Goal: Transaction & Acquisition: Purchase product/service

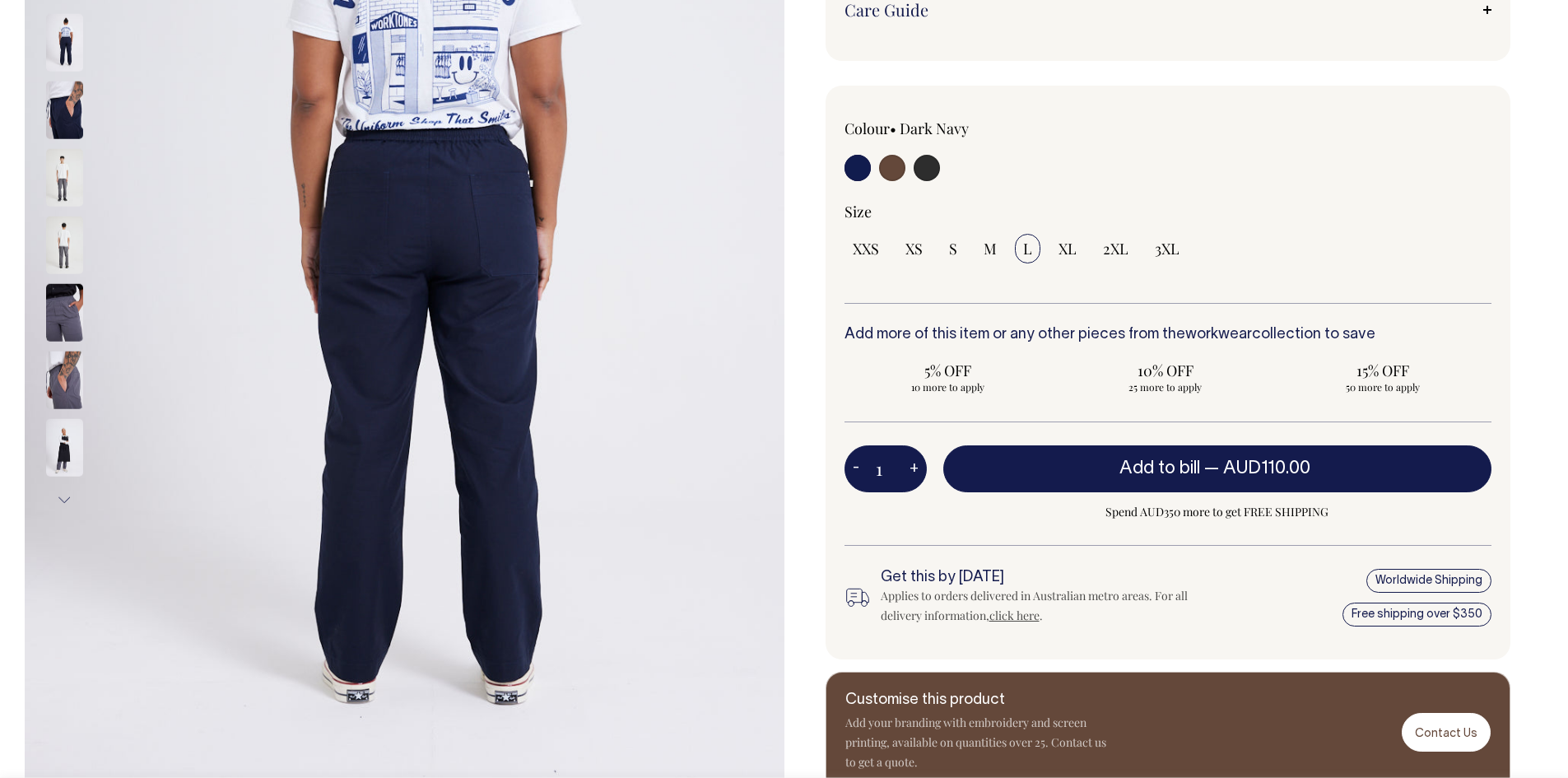
scroll to position [411, 0]
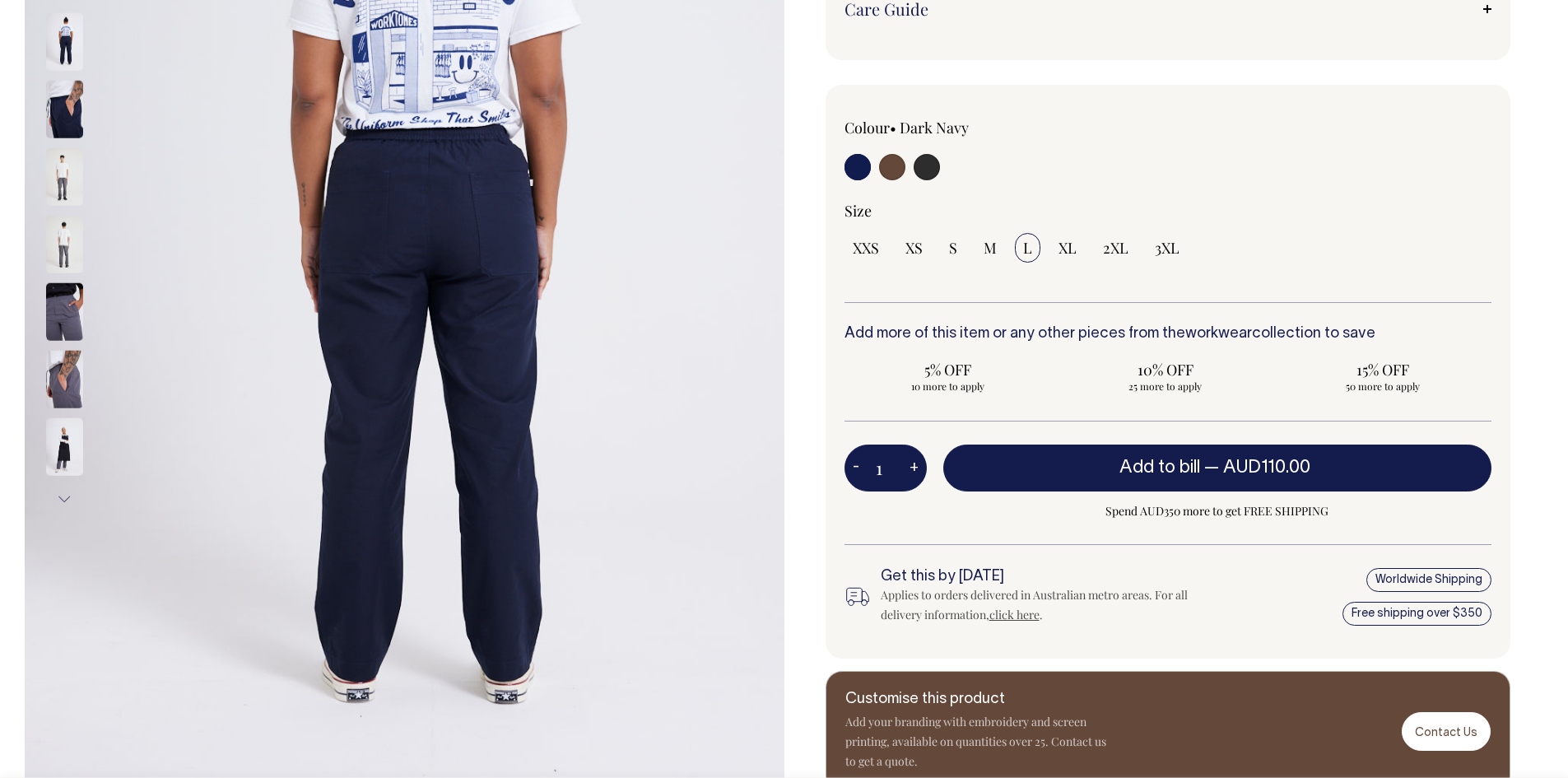
click at [58, 369] on img at bounding box center [64, 379] width 37 height 57
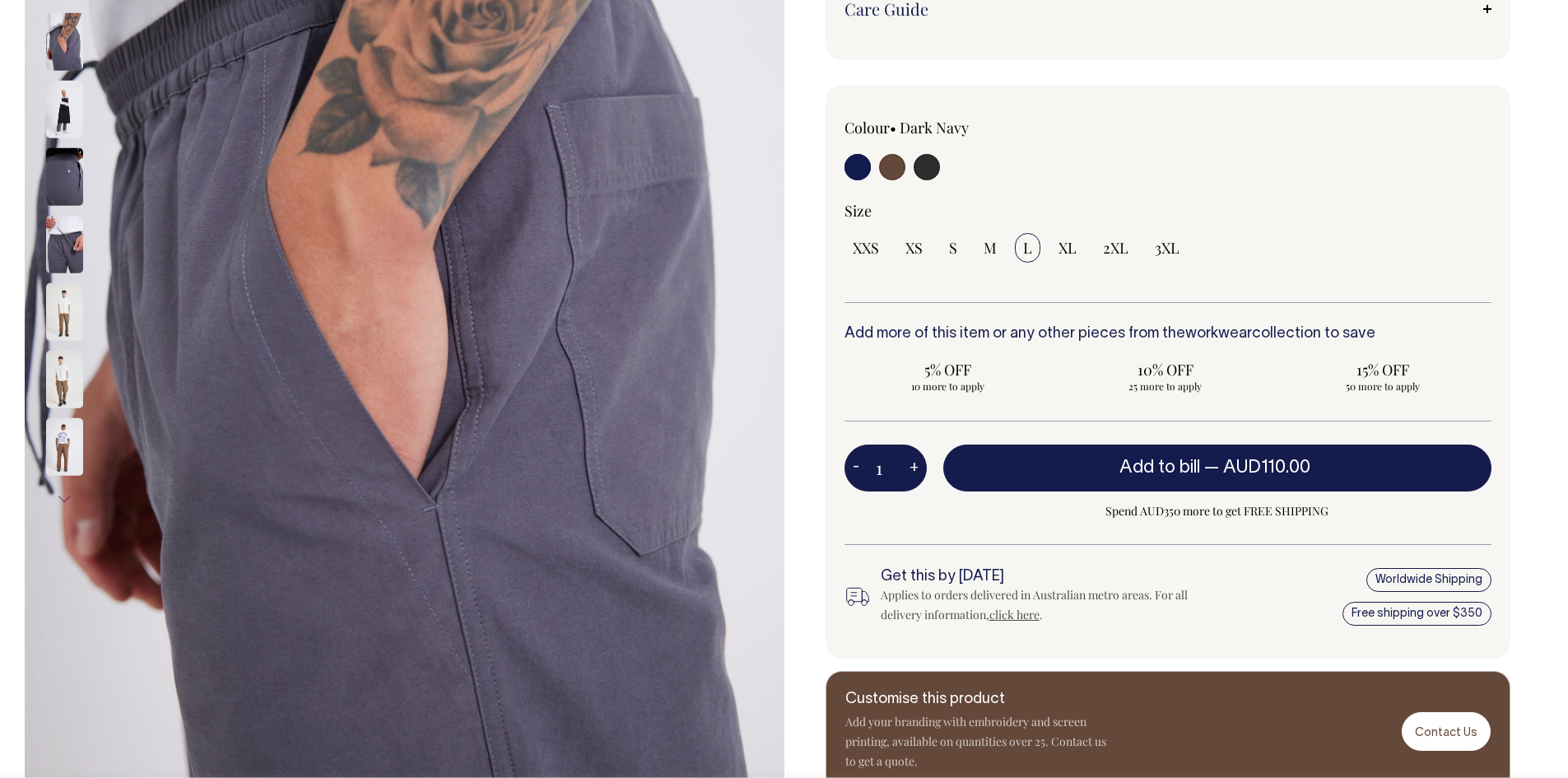
click at [67, 458] on img at bounding box center [64, 446] width 37 height 57
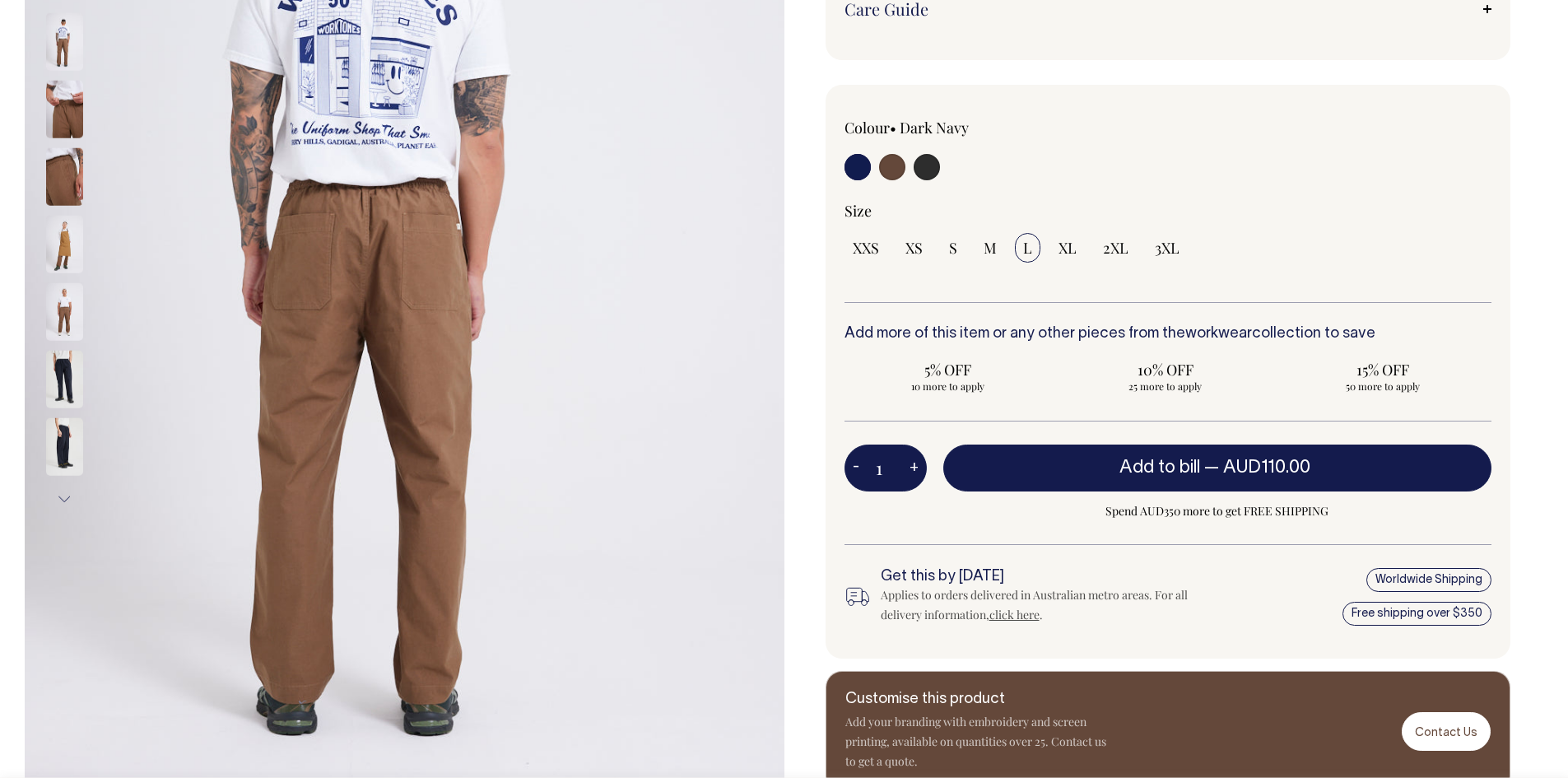
click at [73, 366] on img at bounding box center [64, 379] width 37 height 57
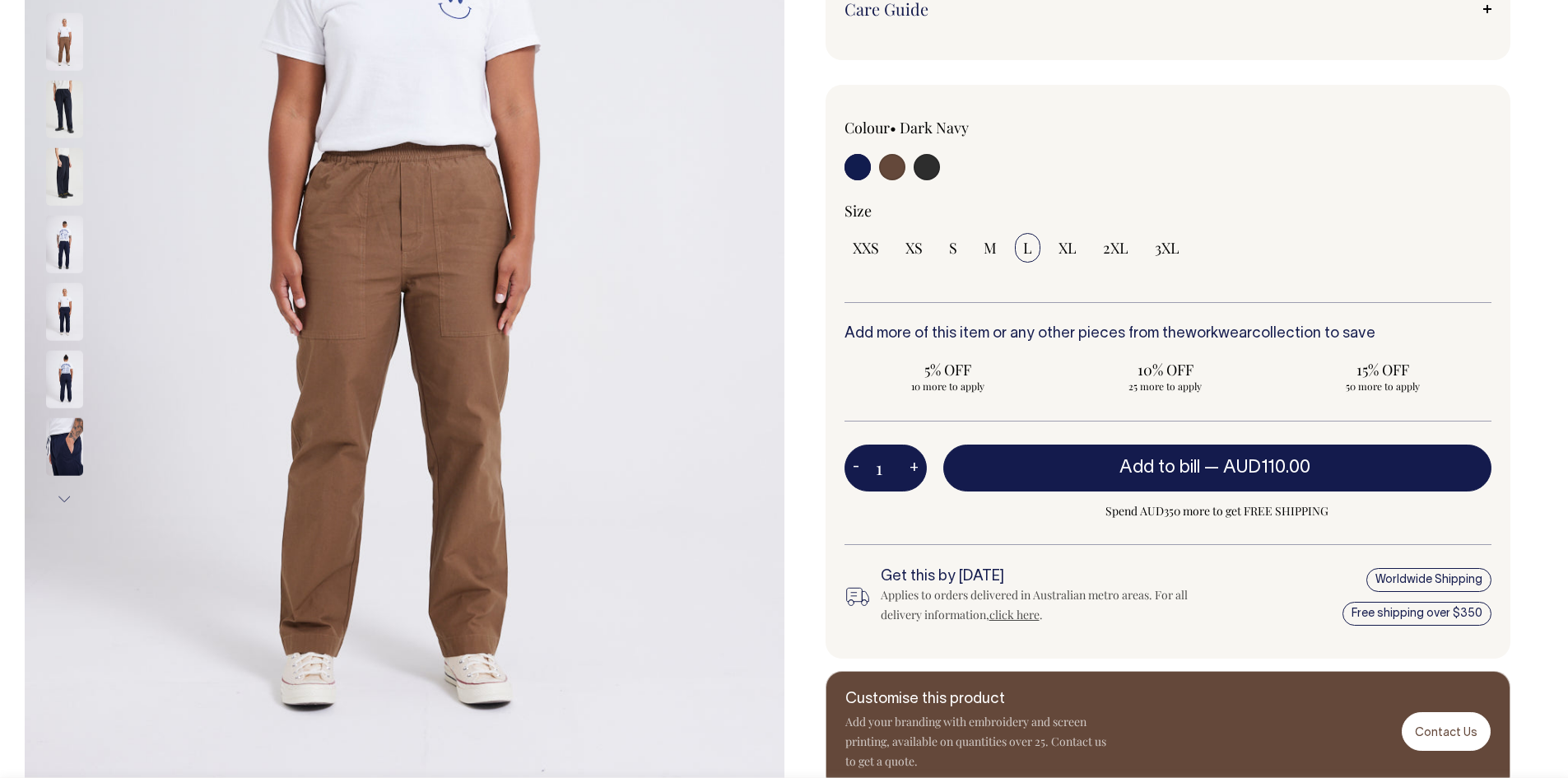
click at [64, 168] on img at bounding box center [64, 177] width 37 height 57
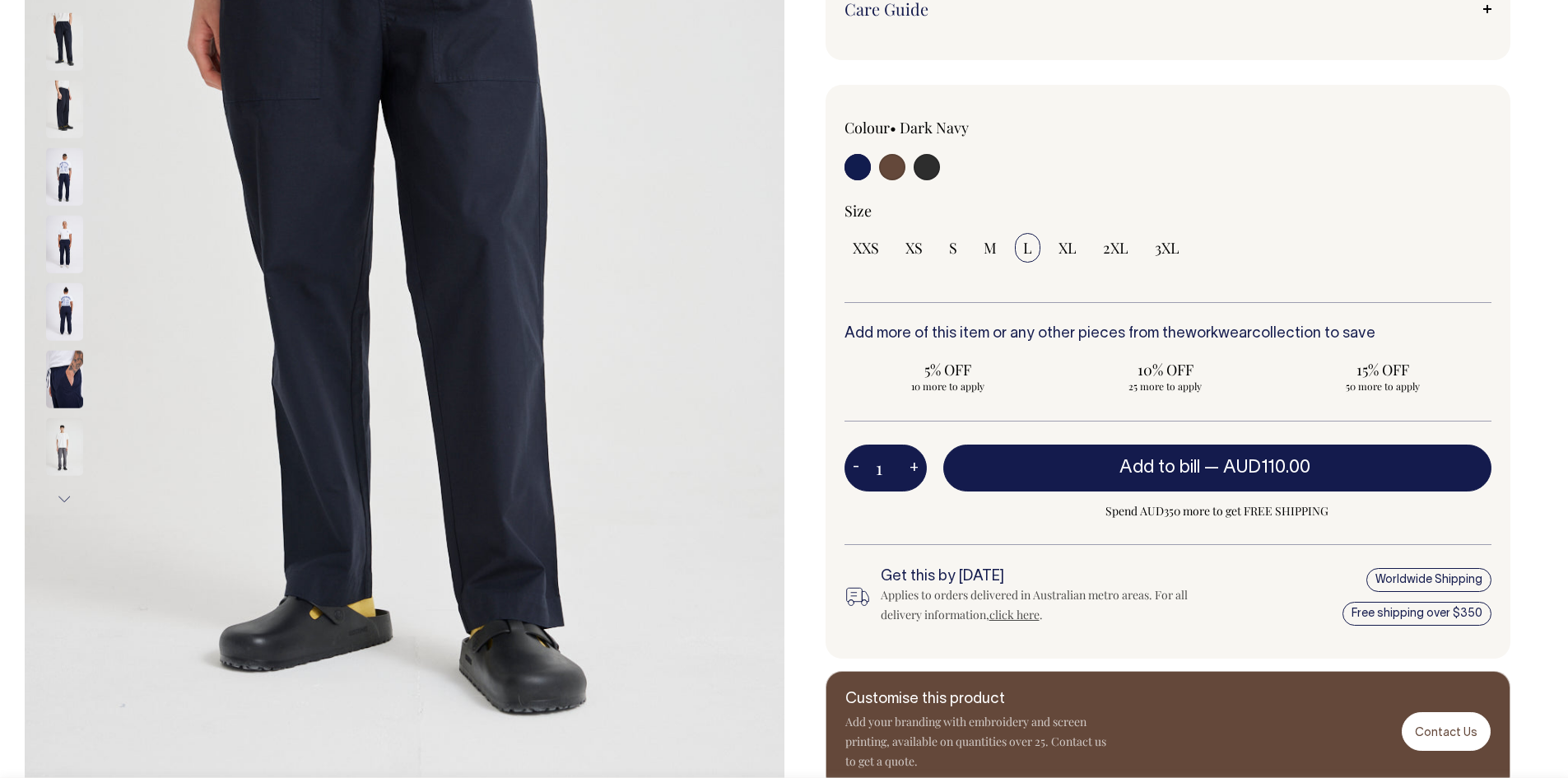
click at [69, 119] on img at bounding box center [64, 109] width 37 height 57
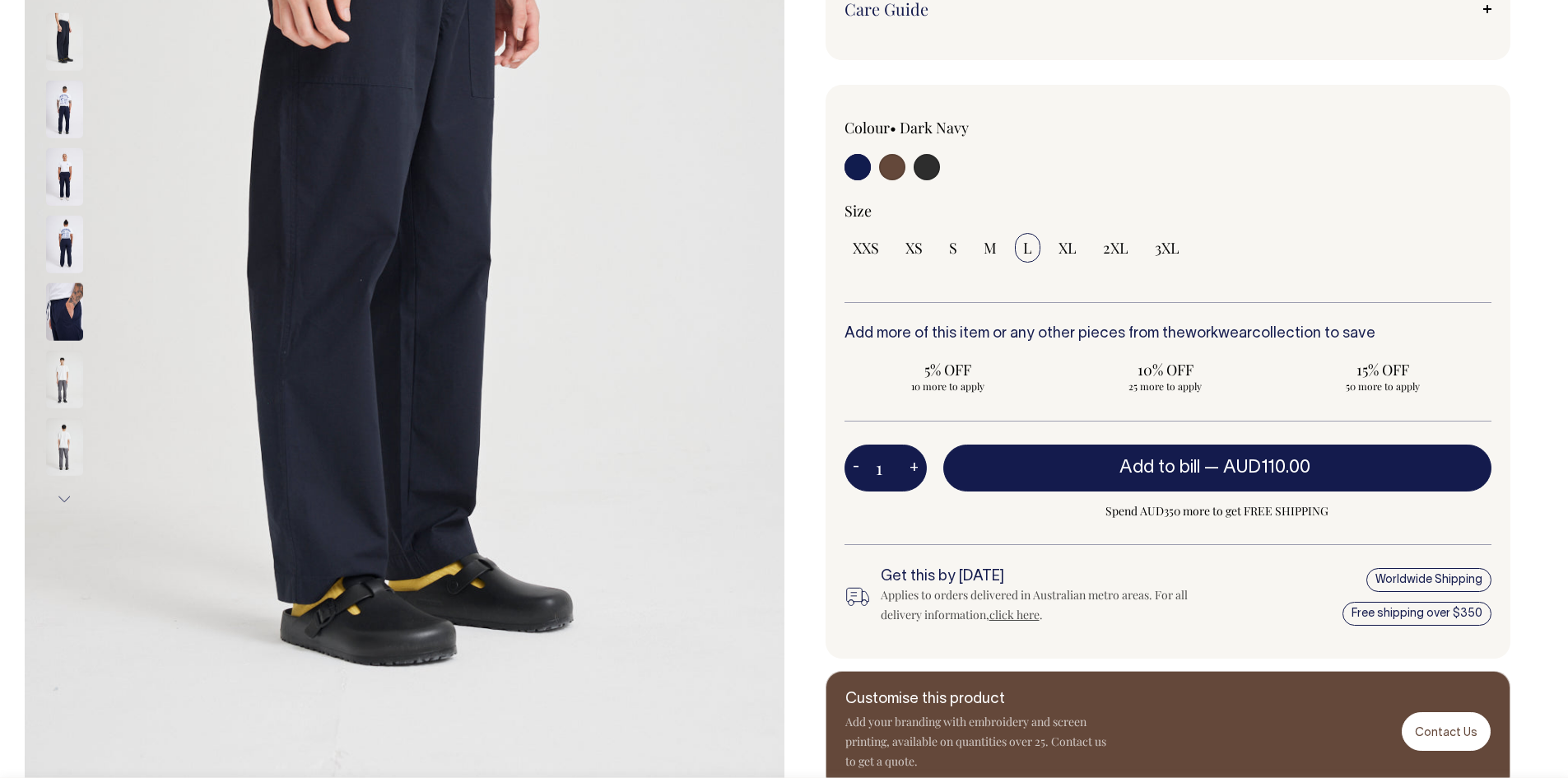
click at [67, 22] on img at bounding box center [64, 42] width 37 height 57
click at [859, 165] on input "radio" at bounding box center [857, 166] width 26 height 26
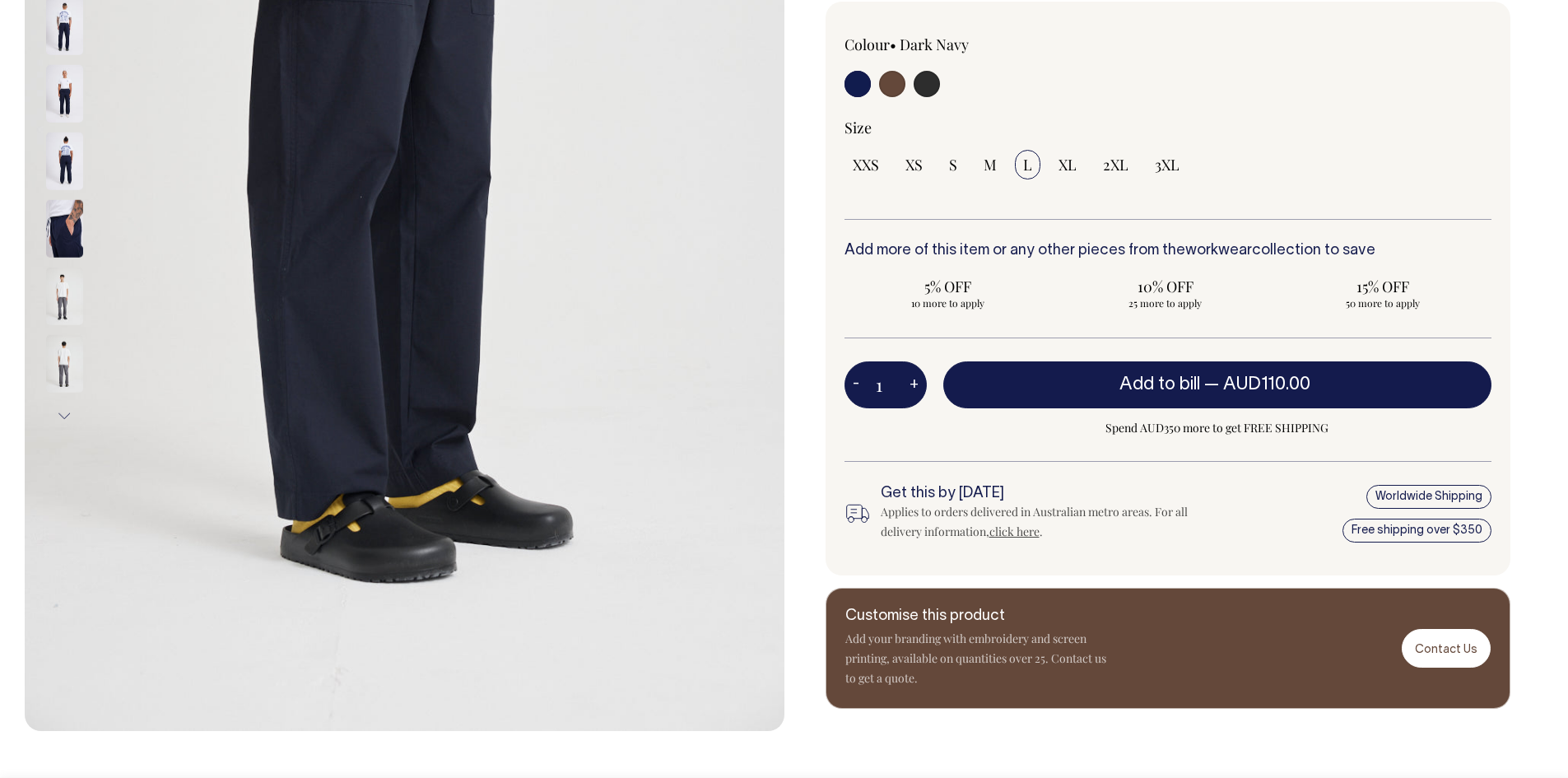
scroll to position [494, 0]
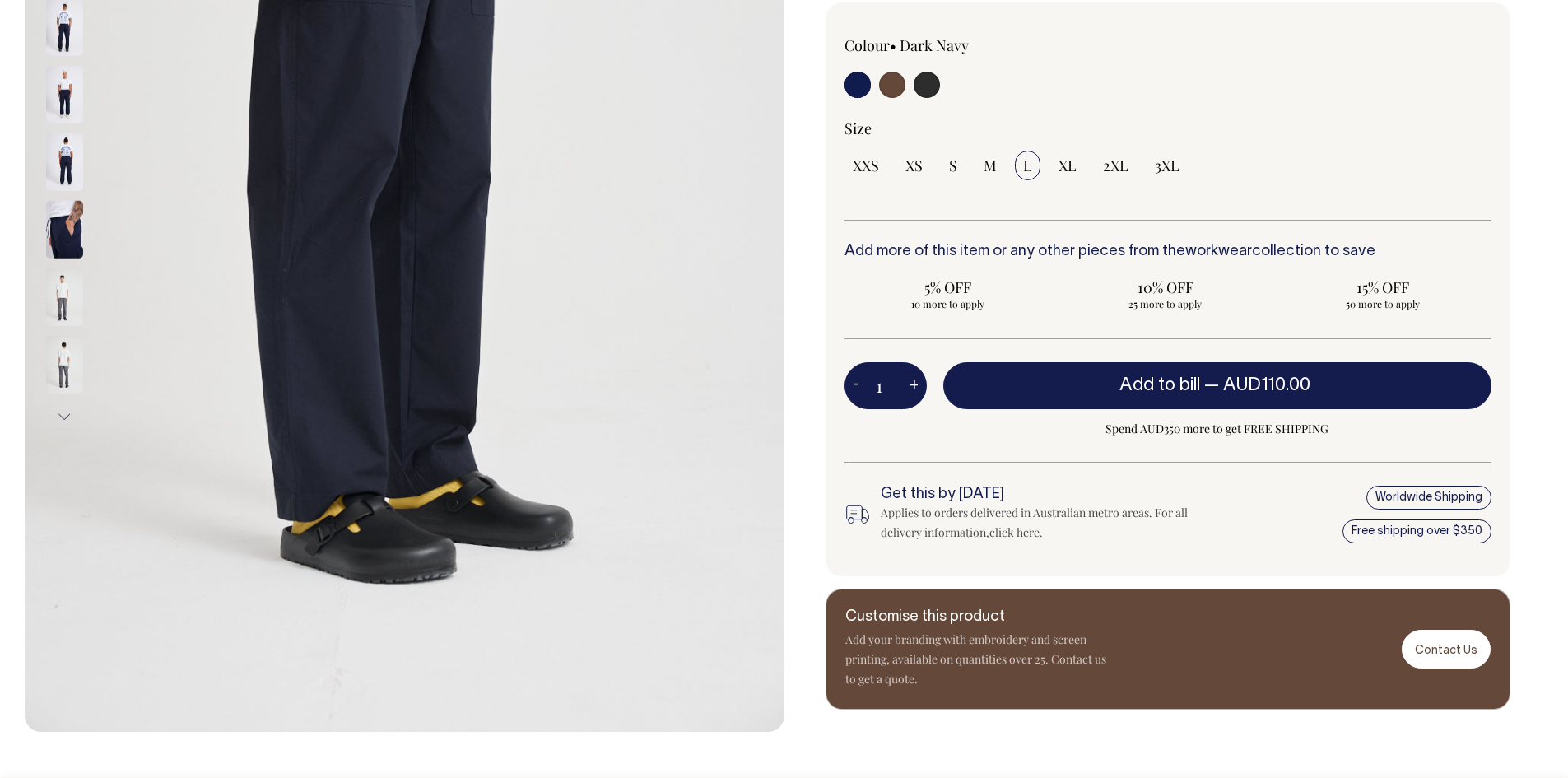
click at [57, 156] on img at bounding box center [64, 162] width 37 height 57
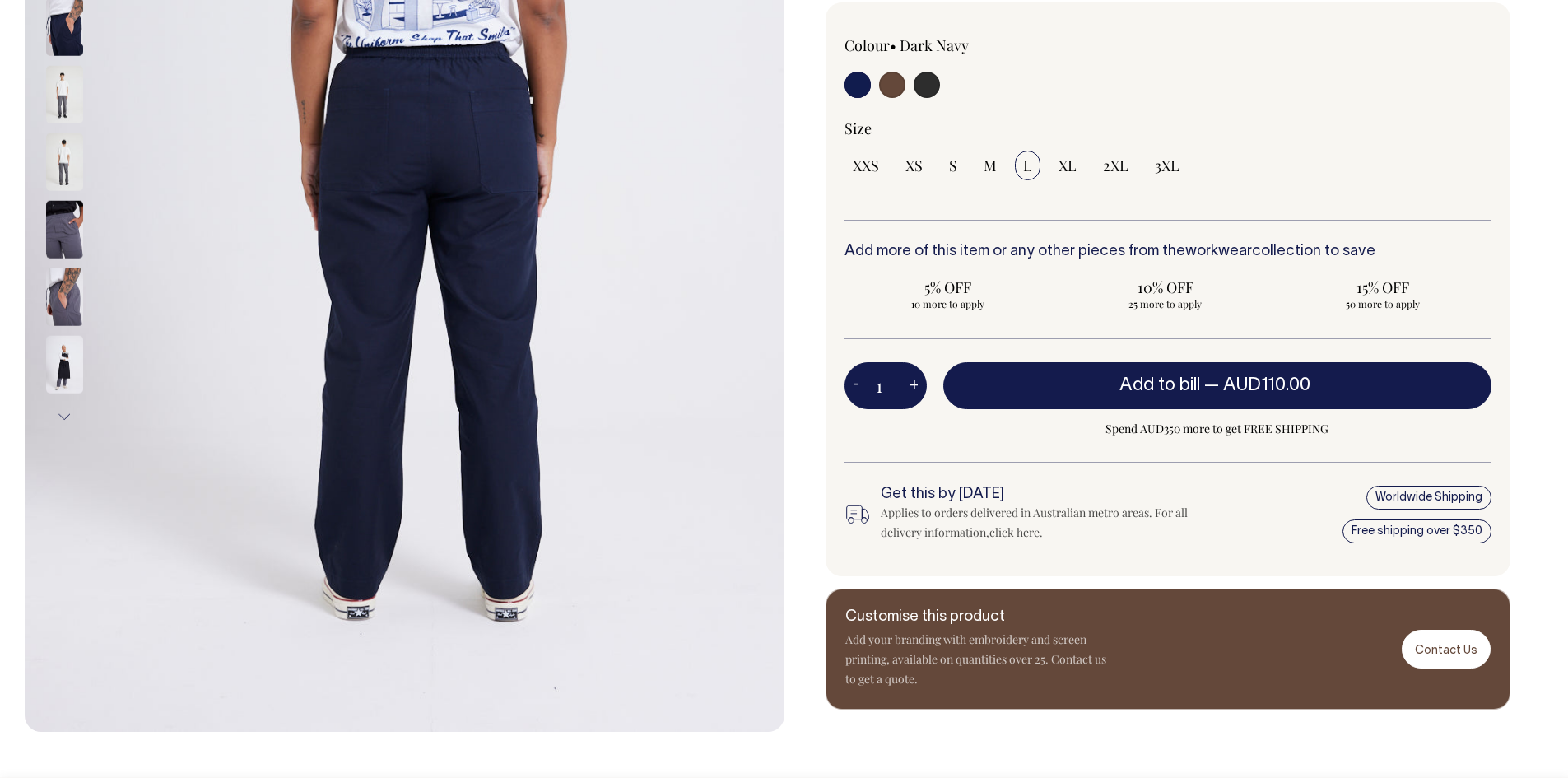
click at [59, 111] on img at bounding box center [64, 95] width 37 height 57
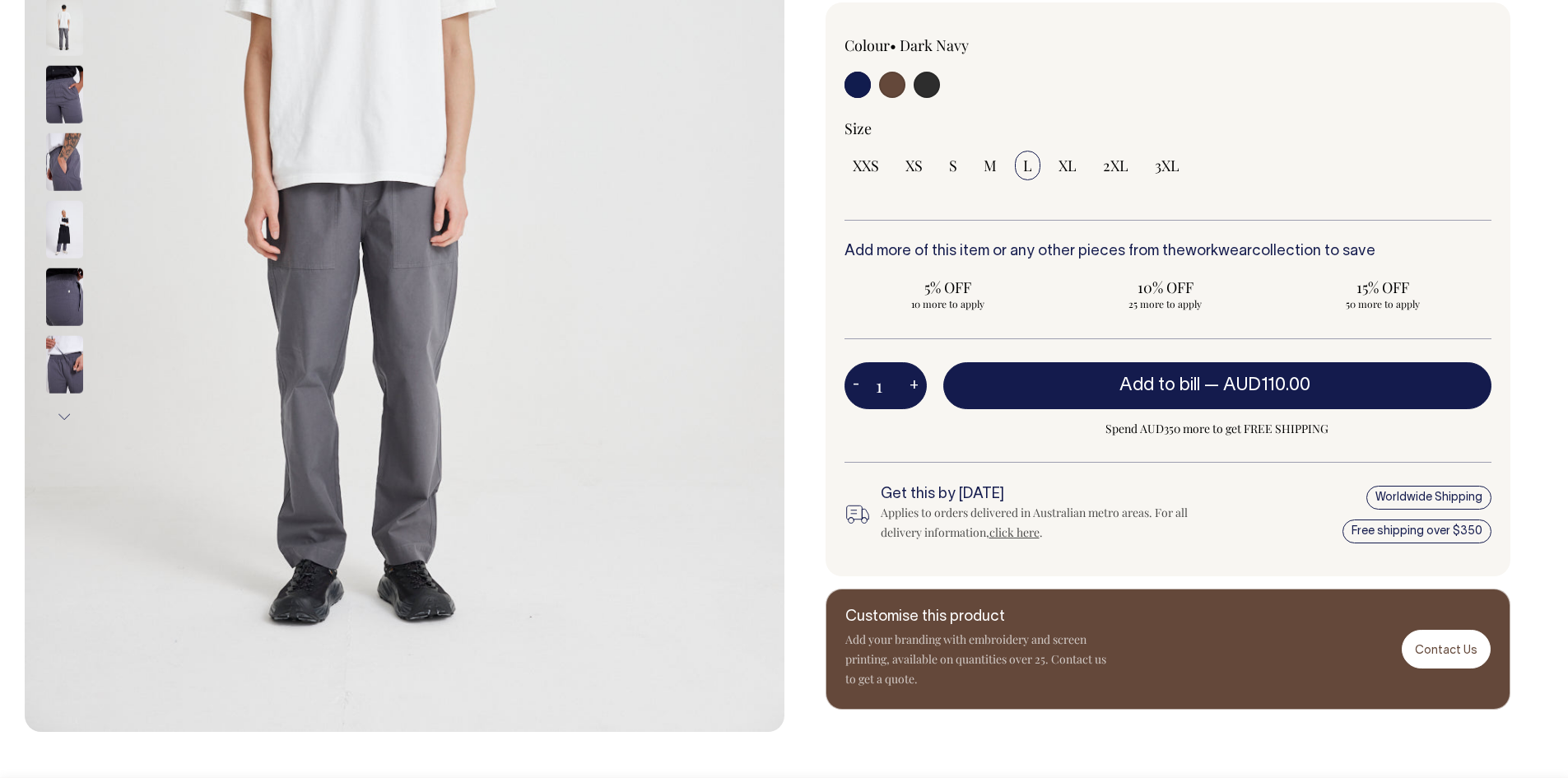
click at [66, 31] on img at bounding box center [64, 27] width 37 height 57
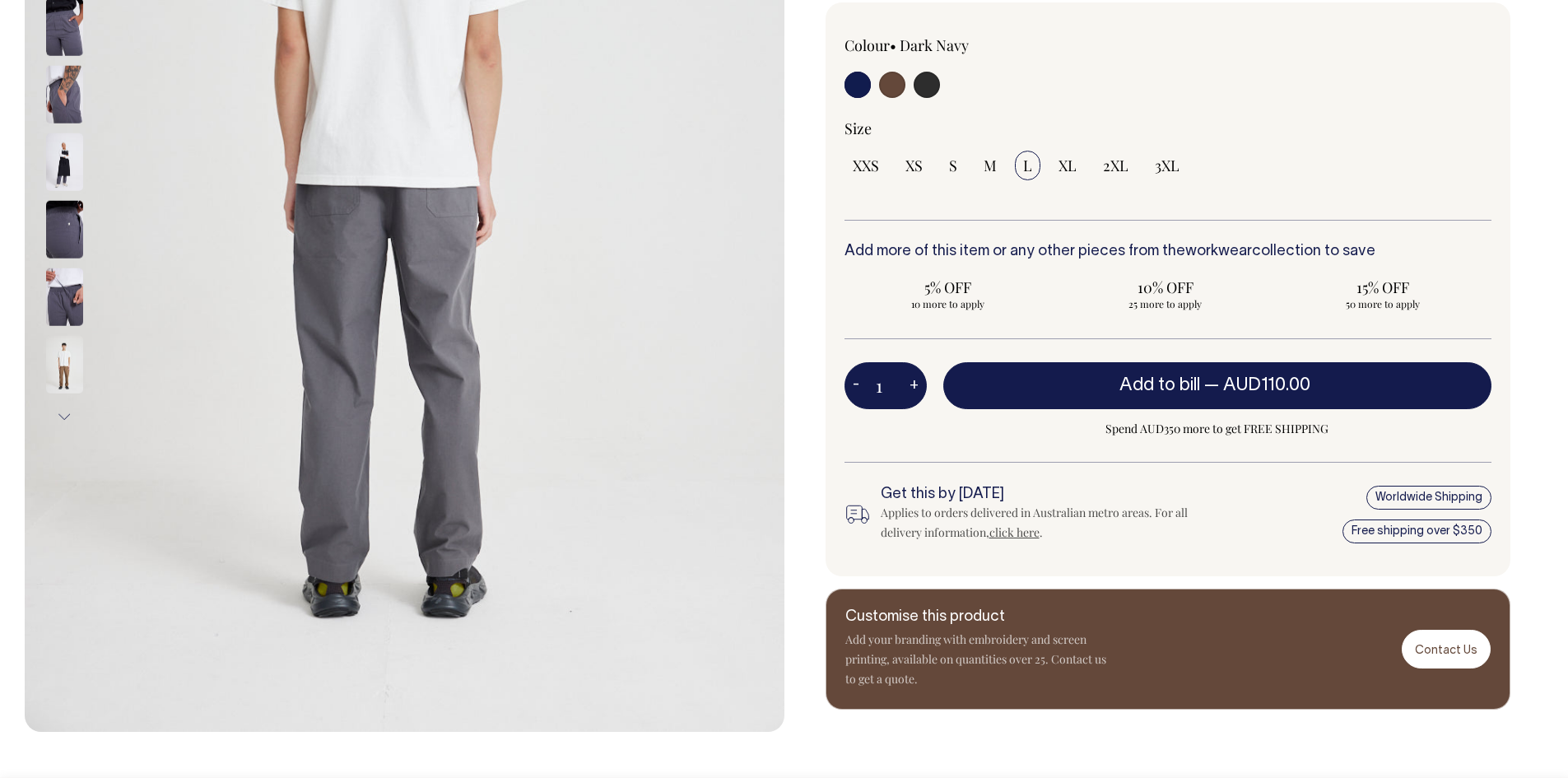
click at [47, 363] on img at bounding box center [64, 364] width 37 height 57
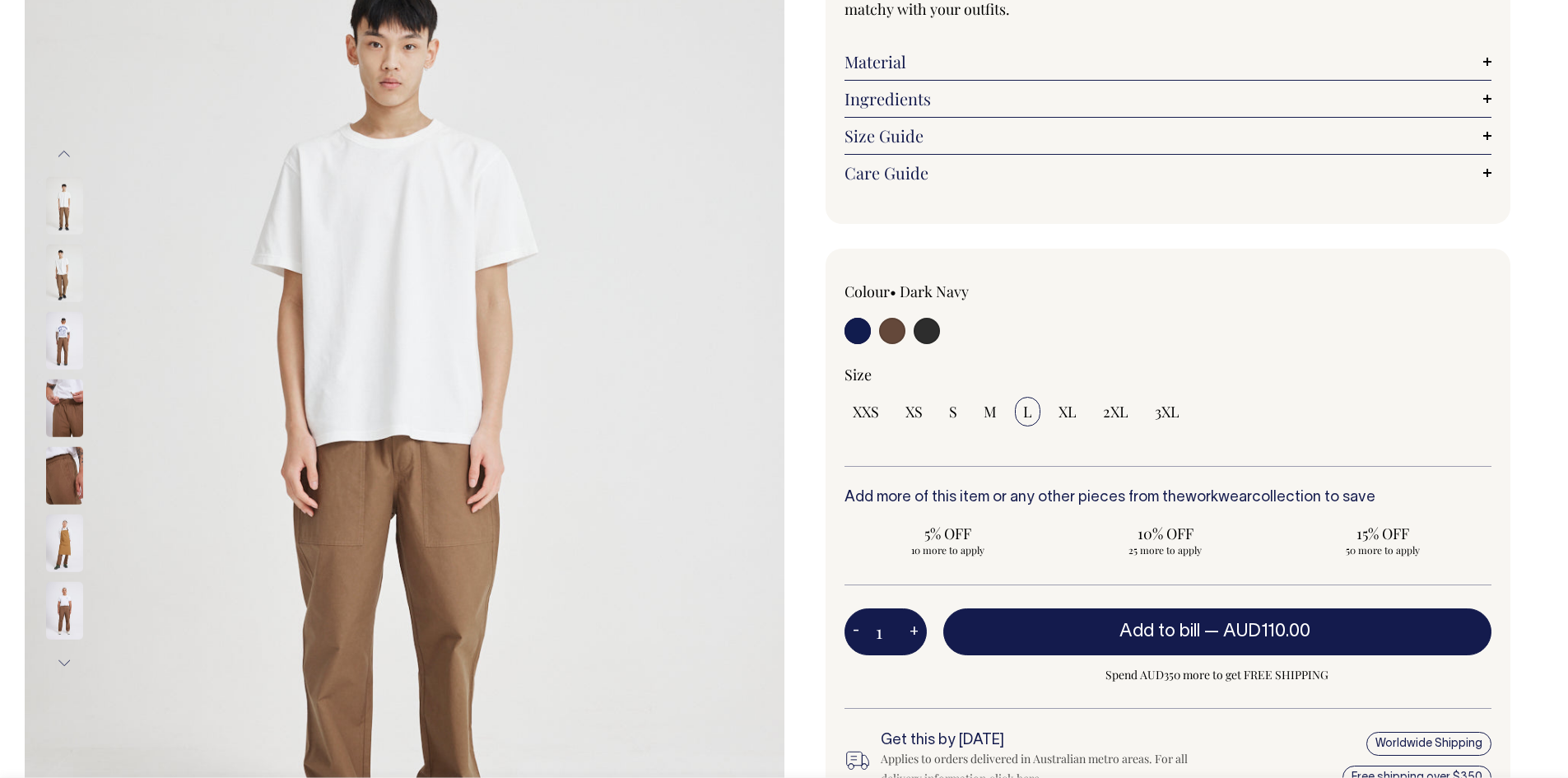
click at [857, 326] on input "radio" at bounding box center [857, 330] width 26 height 26
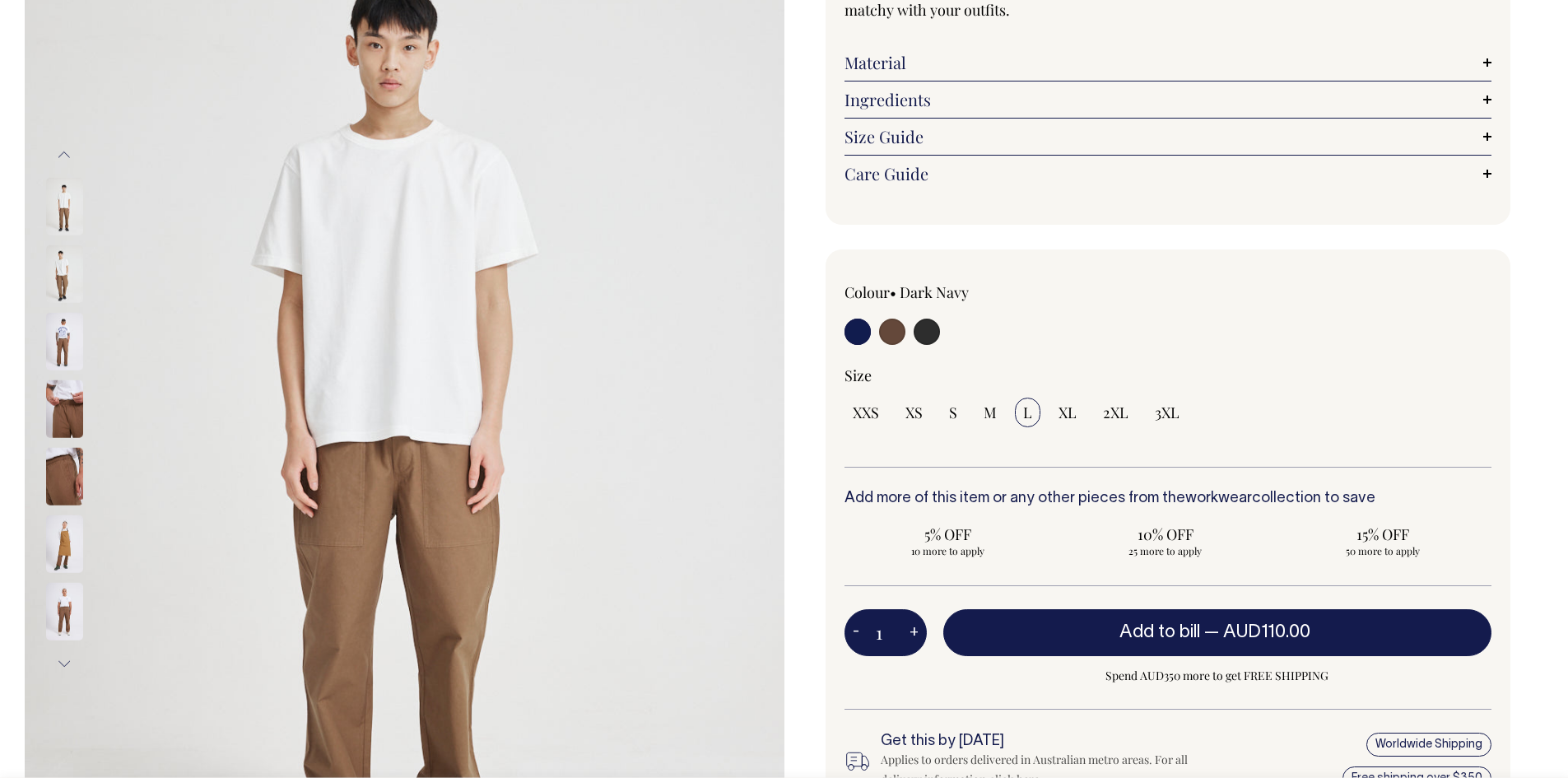
click at [1032, 413] on input "L" at bounding box center [1028, 411] width 26 height 30
click at [1063, 412] on label "XL" at bounding box center [1067, 411] width 35 height 30
click at [1063, 412] on input "XL" at bounding box center [1067, 411] width 35 height 30
radio input "true"
select select "XL"
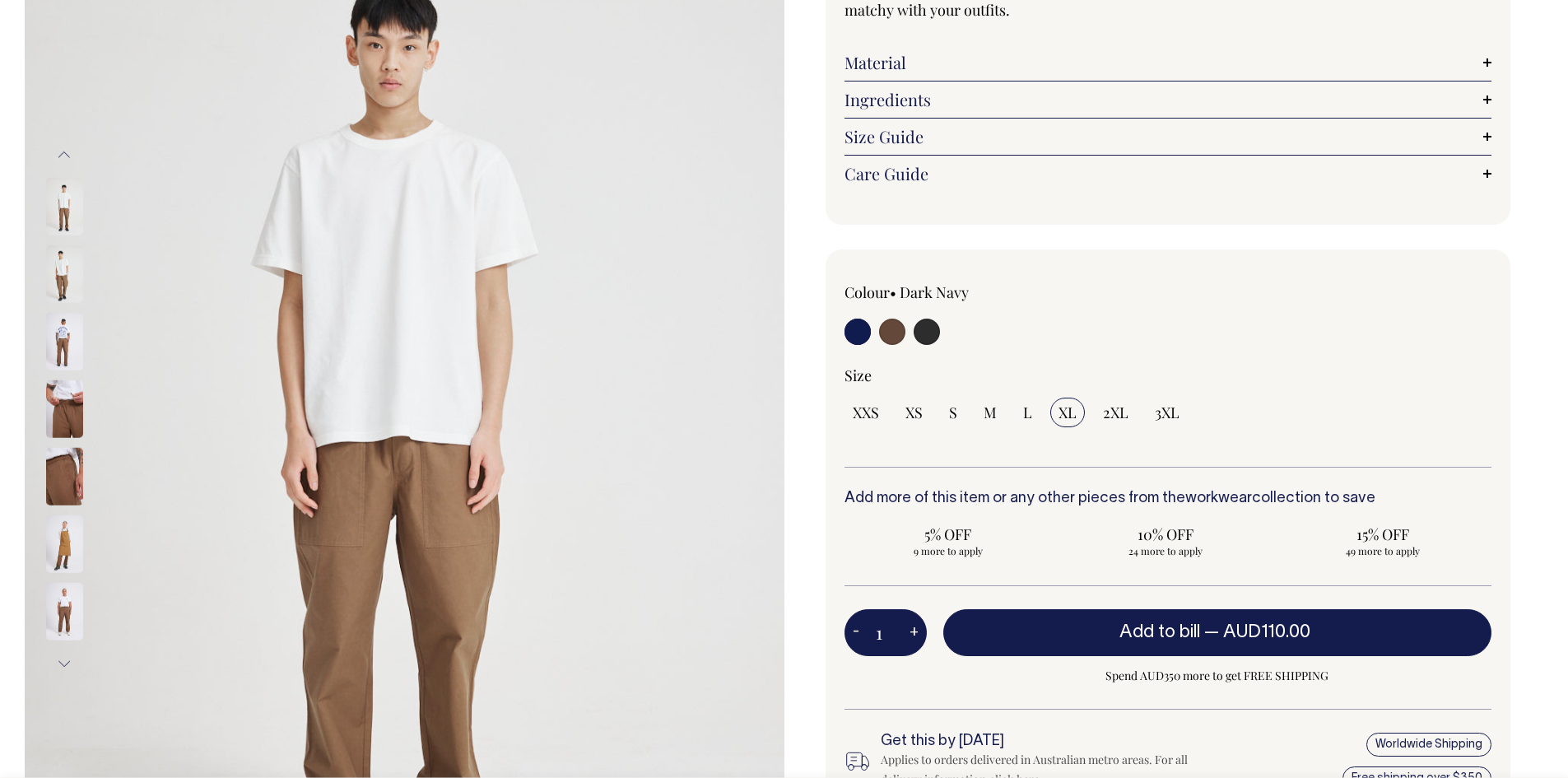
click at [1065, 412] on span "XL" at bounding box center [1067, 412] width 18 height 20
click at [1065, 412] on input "XL" at bounding box center [1067, 411] width 35 height 30
click at [1025, 410] on span "L" at bounding box center [1028, 412] width 9 height 20
click at [1025, 410] on input "L" at bounding box center [1028, 411] width 26 height 30
radio input "true"
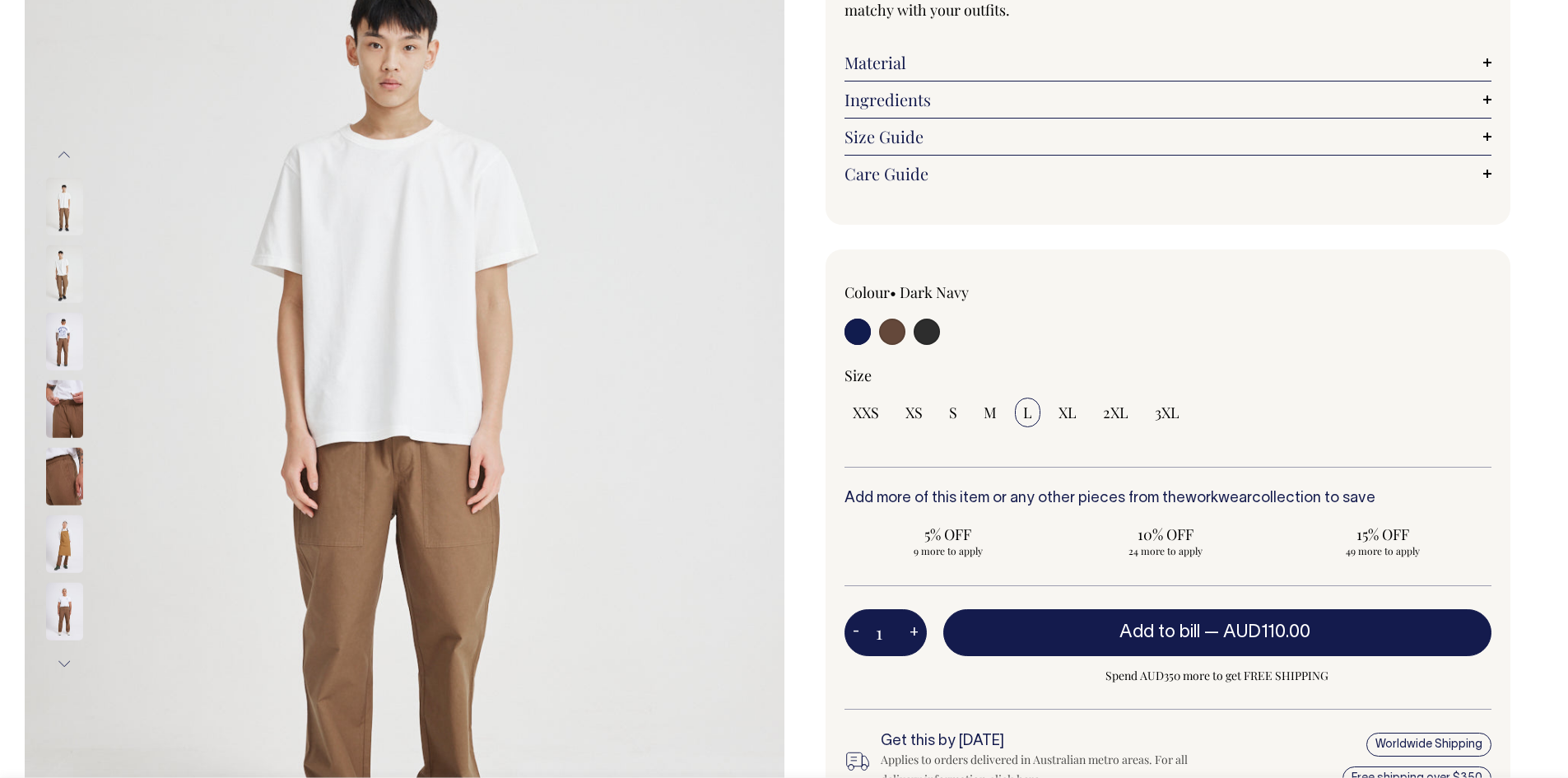
select select "L"
click at [979, 134] on link "Size Guide" at bounding box center [1168, 137] width 648 height 20
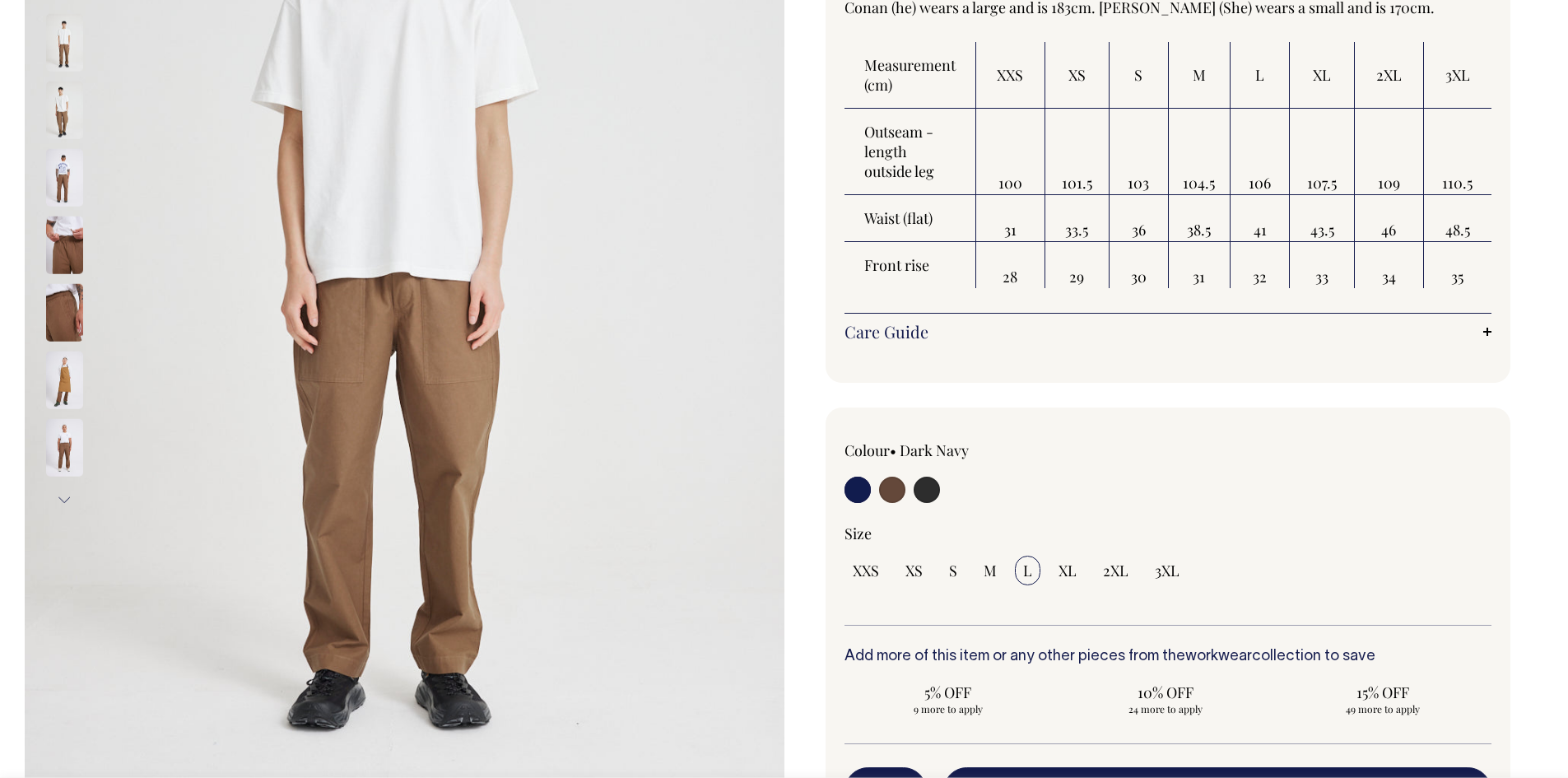
scroll to position [411, 0]
click at [50, 185] on img at bounding box center [64, 177] width 37 height 57
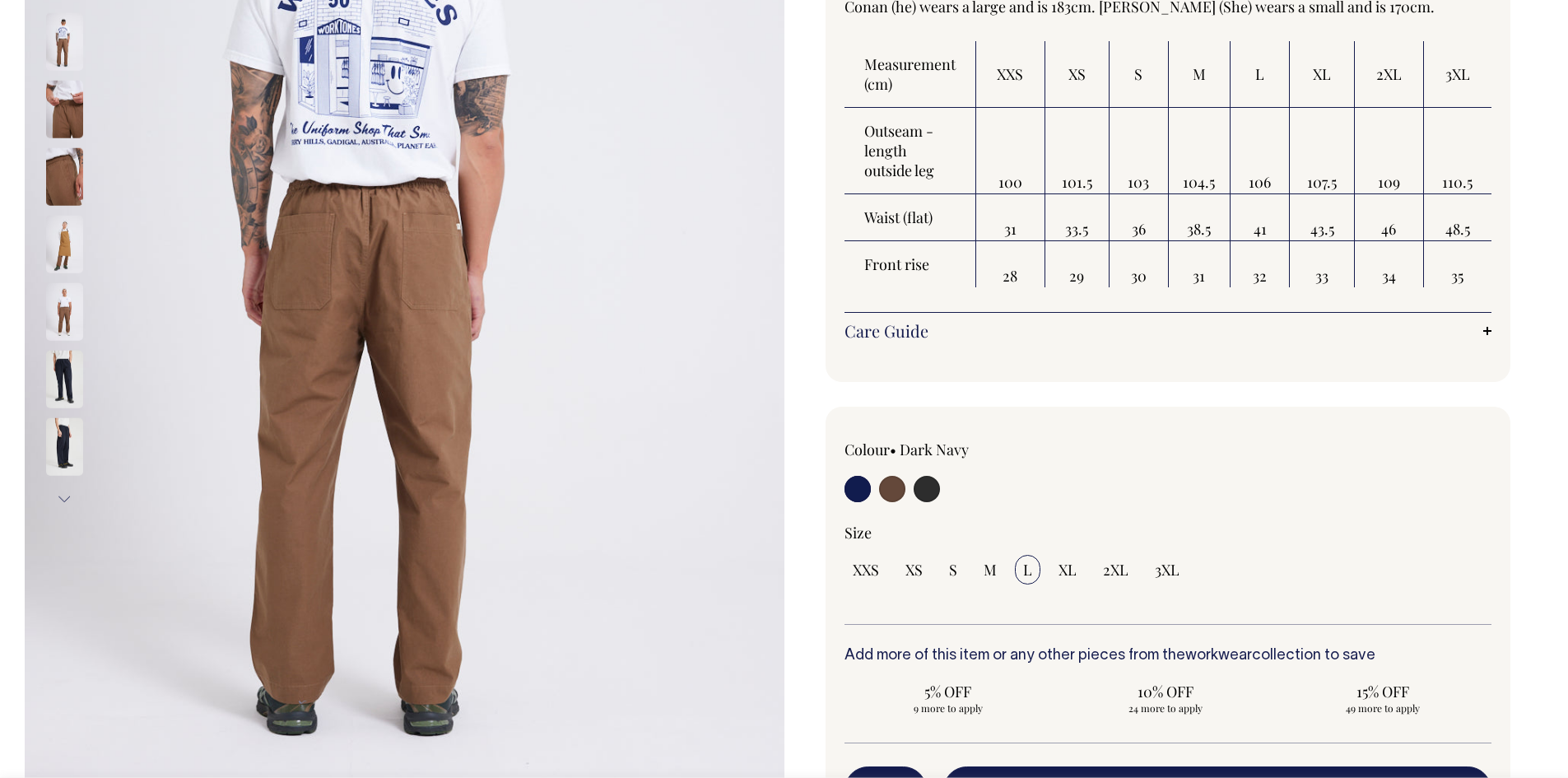
click at [71, 38] on img at bounding box center [64, 42] width 37 height 57
click at [67, 127] on img at bounding box center [64, 109] width 37 height 57
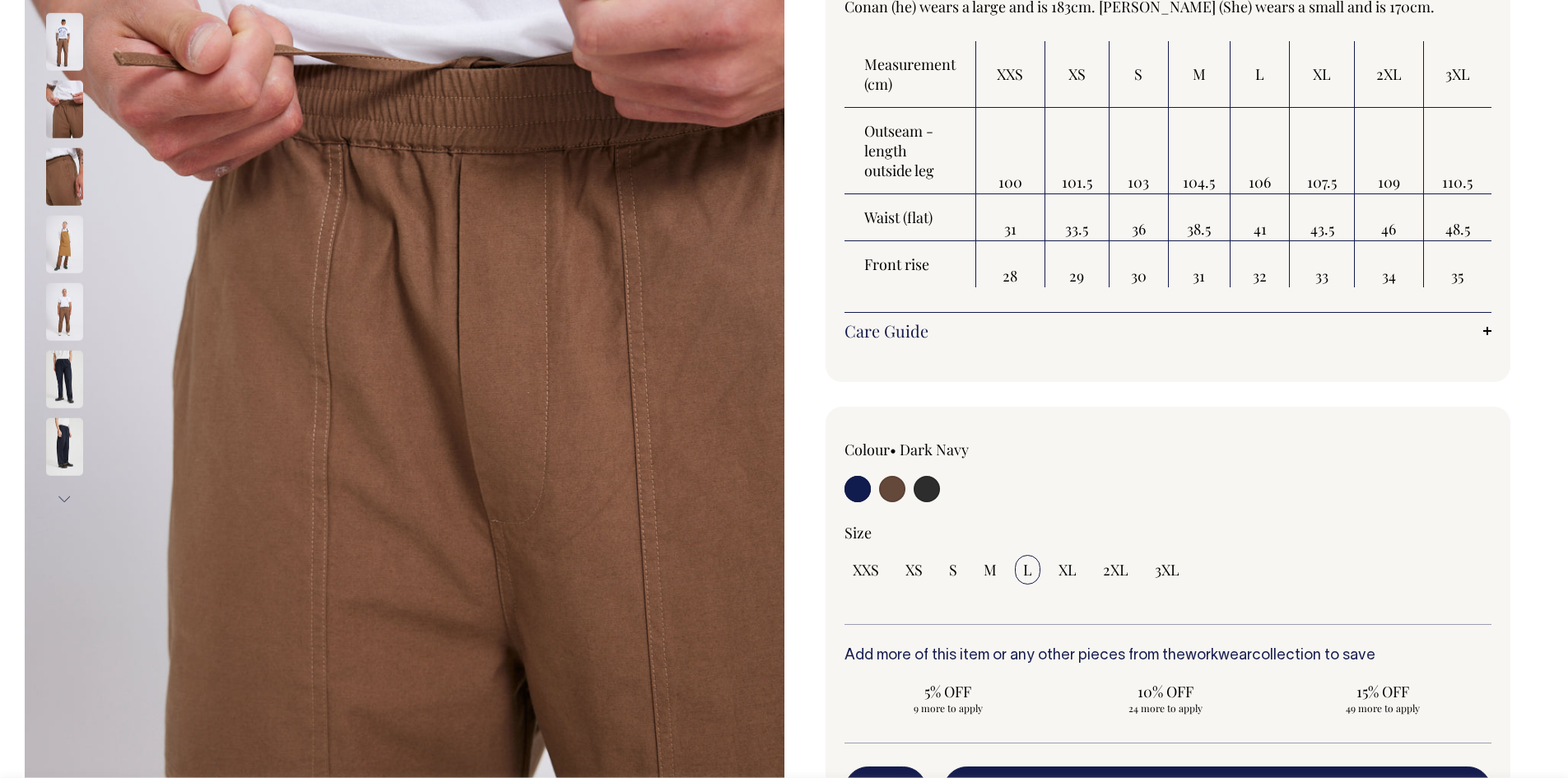
click at [70, 186] on img at bounding box center [64, 177] width 37 height 57
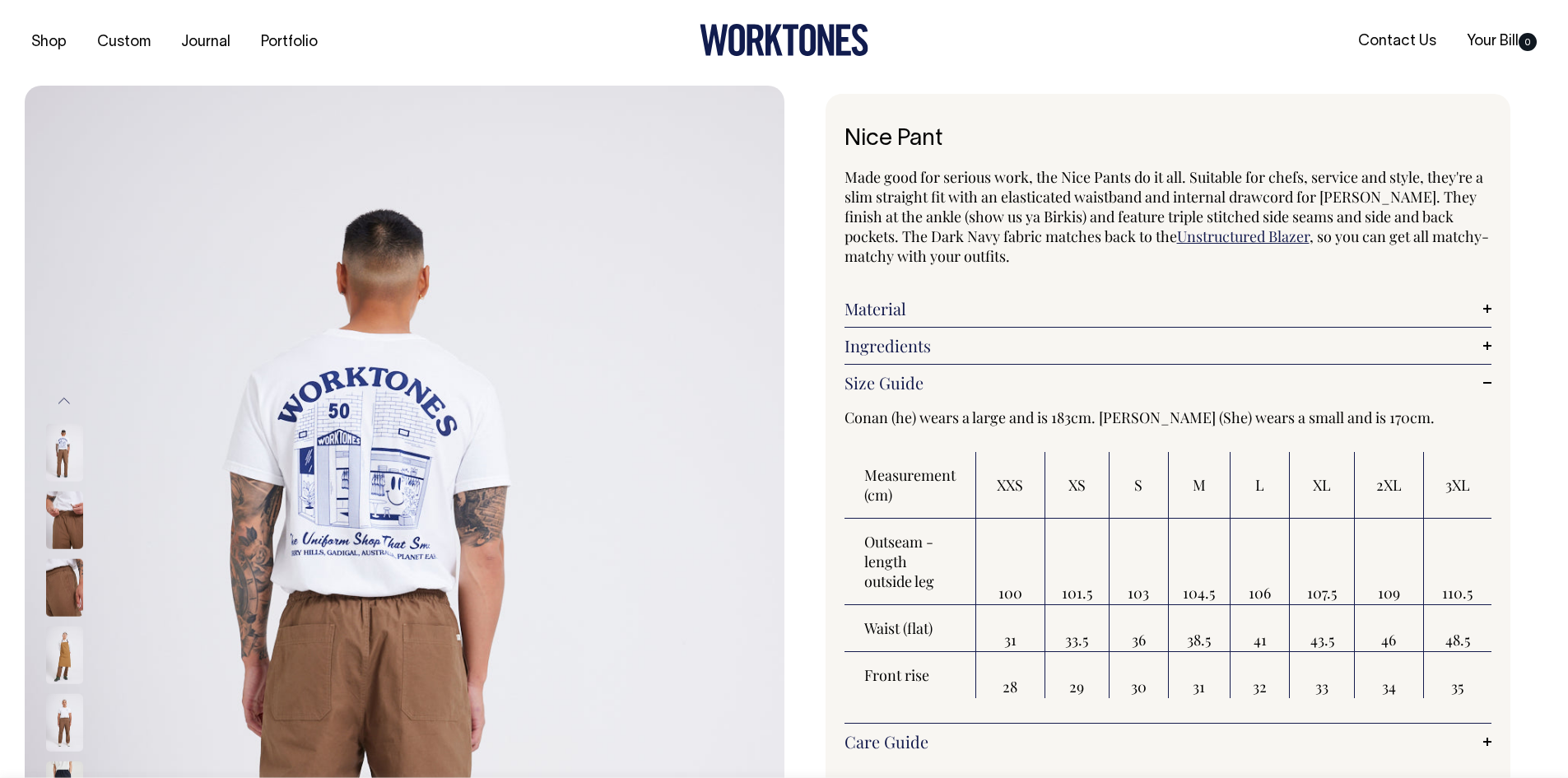
scroll to position [0, 0]
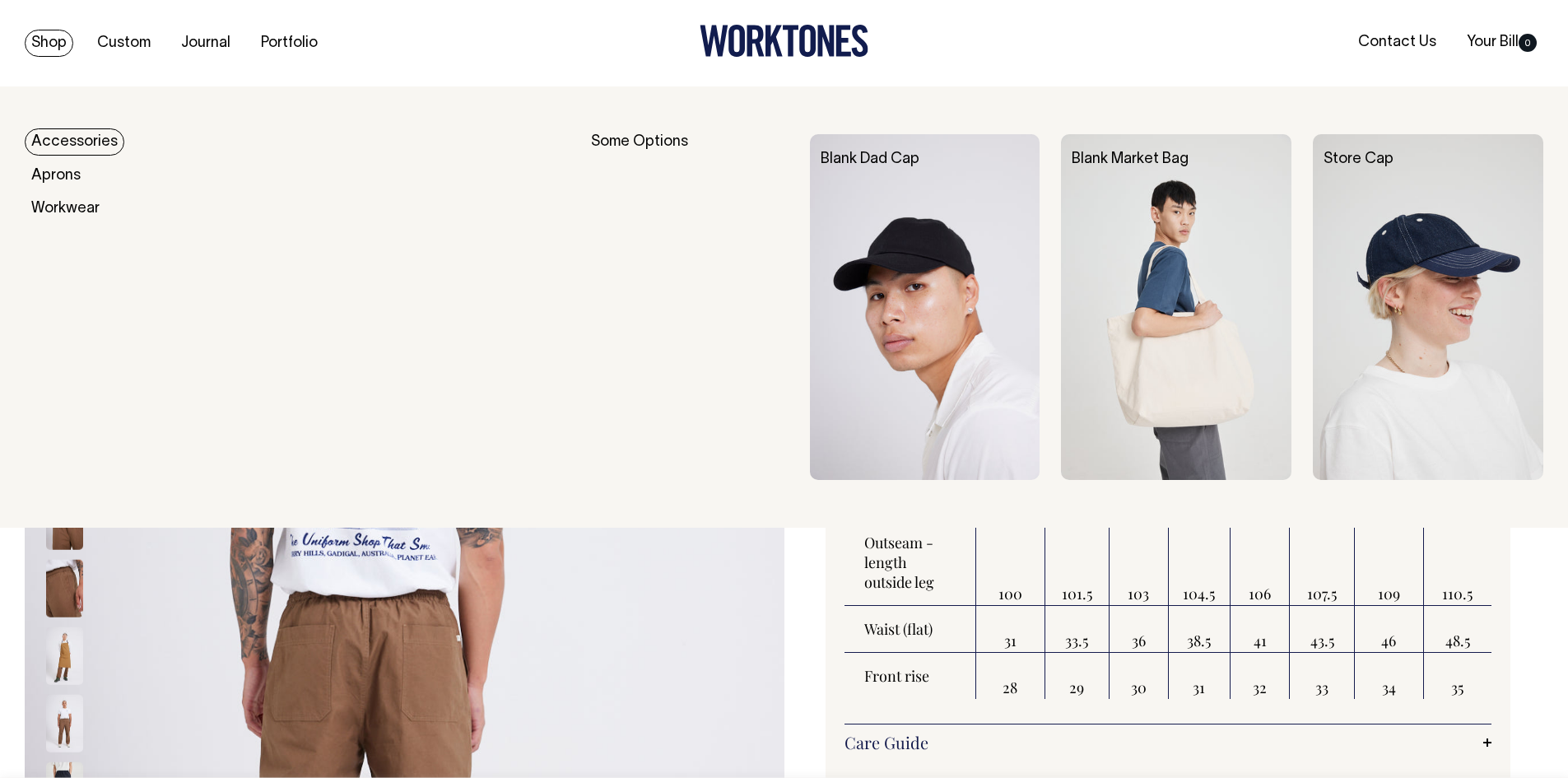
click at [46, 38] on link "Shop" at bounding box center [49, 43] width 48 height 27
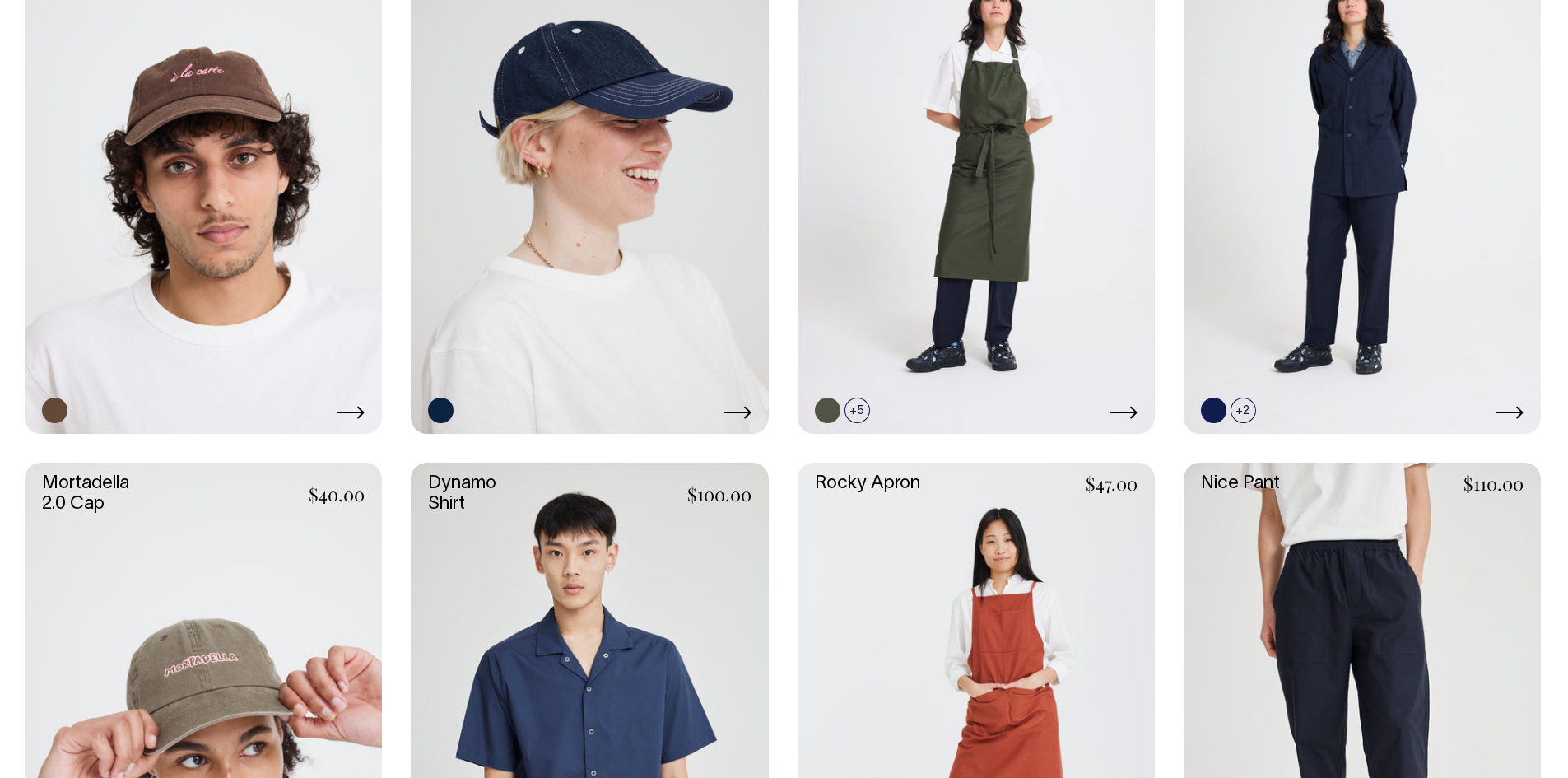
scroll to position [1152, 0]
click at [1355, 192] on link at bounding box center [1361, 166] width 357 height 536
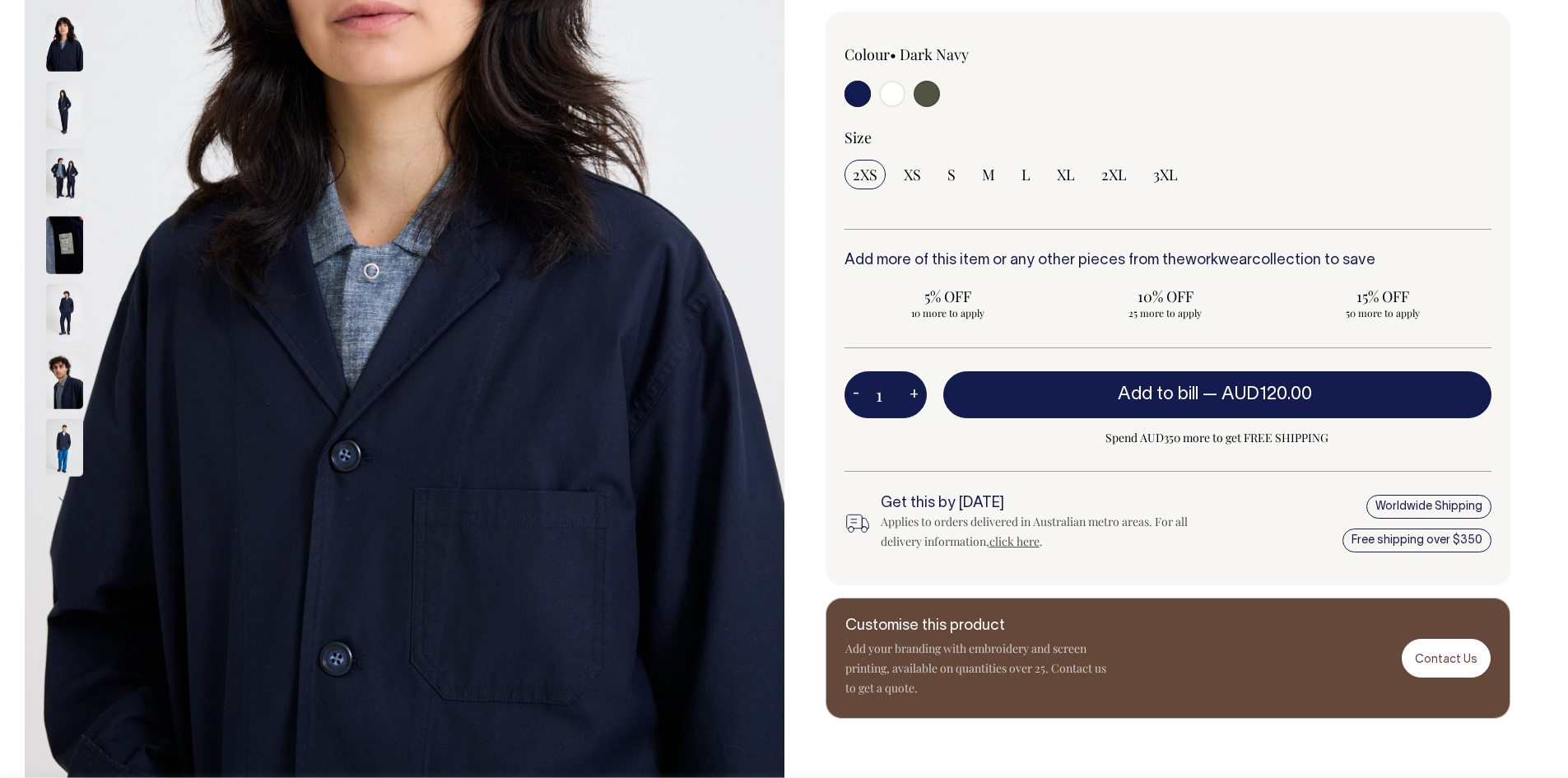
click at [63, 385] on img at bounding box center [64, 380] width 37 height 57
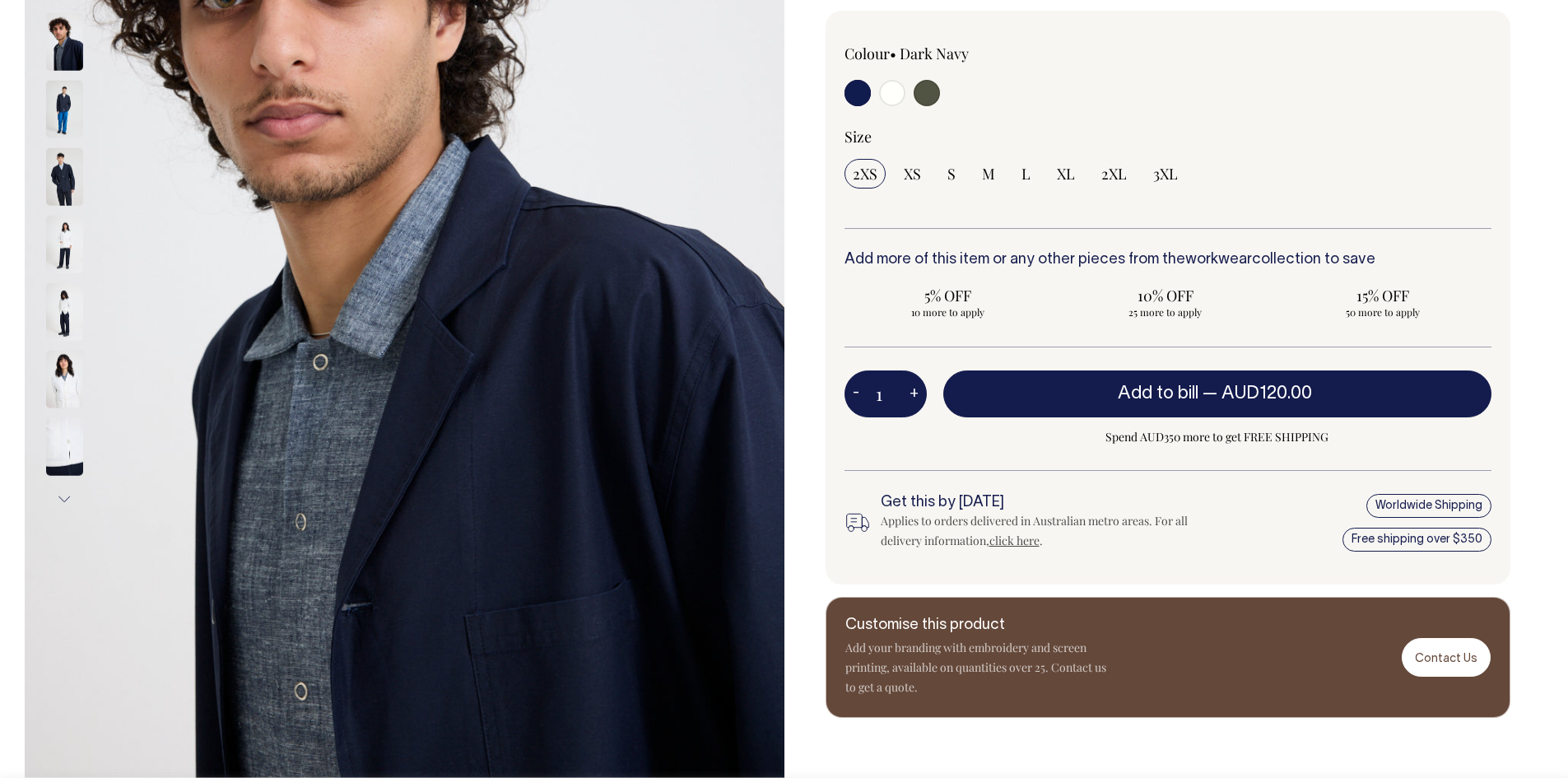
click at [63, 385] on img at bounding box center [64, 379] width 37 height 57
